Goal: Task Accomplishment & Management: Manage account settings

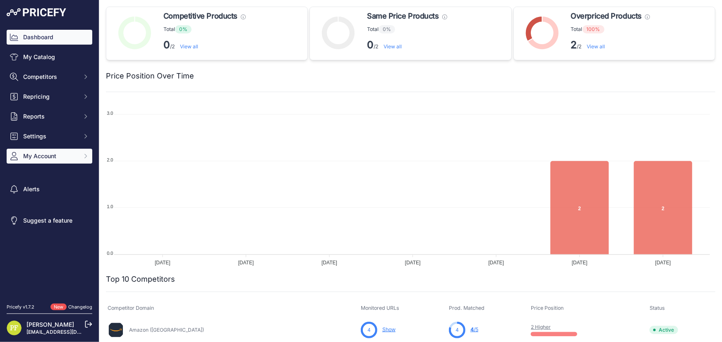
click at [78, 153] on button "My Account" at bounding box center [50, 156] width 86 height 15
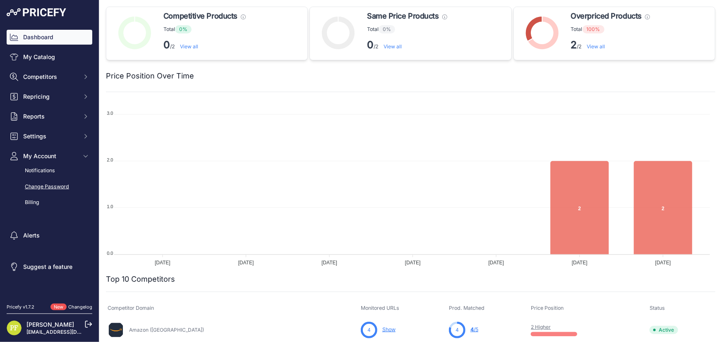
click at [57, 184] on link "Change Password" at bounding box center [50, 187] width 86 height 14
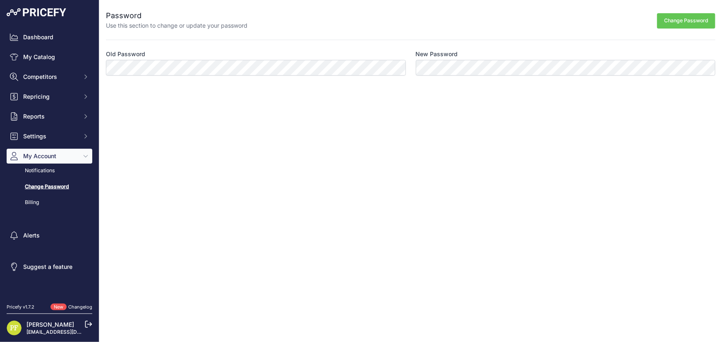
click at [669, 26] on button "Change Password" at bounding box center [686, 20] width 58 height 15
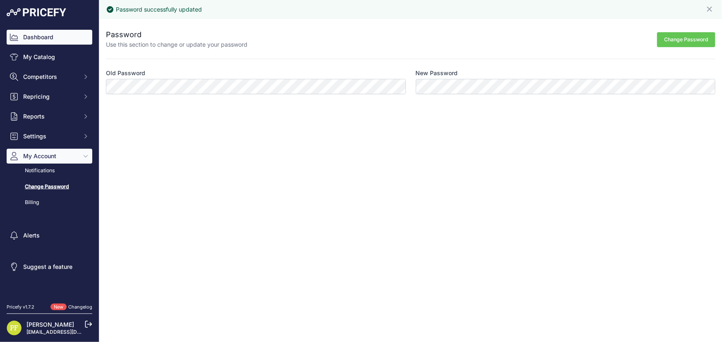
click at [31, 38] on link "Dashboard" at bounding box center [50, 37] width 86 height 15
